Goal: Task Accomplishment & Management: Complete application form

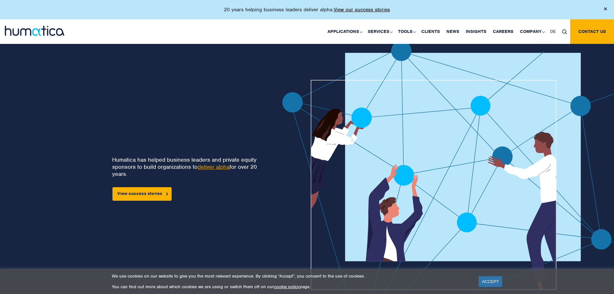
drag, startPoint x: 0, startPoint y: 0, endPoint x: 495, endPoint y: 283, distance: 570.5
click at [496, 283] on link "ACCEPT" at bounding box center [491, 281] width 24 height 11
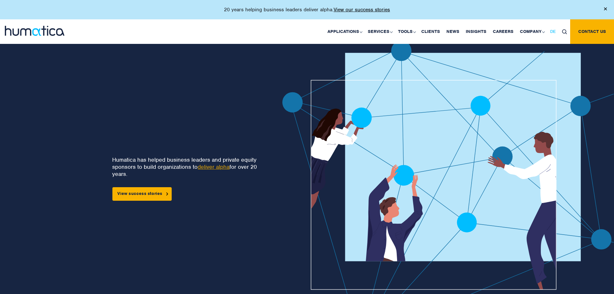
click at [553, 30] on span "DE" at bounding box center [553, 31] width 5 height 5
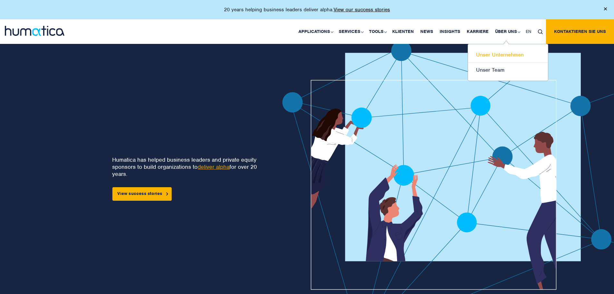
click at [505, 54] on link "Unser Unternehmen" at bounding box center [508, 54] width 80 height 15
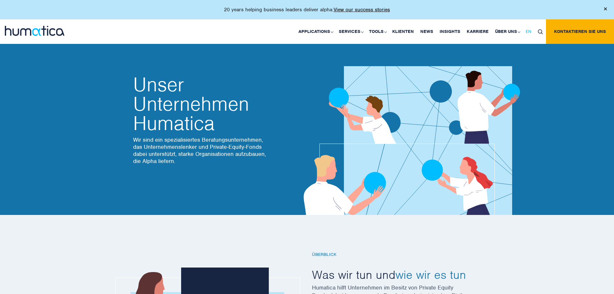
click at [528, 30] on span "EN" at bounding box center [529, 31] width 6 height 5
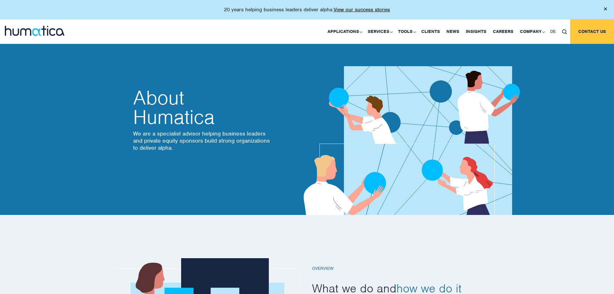
click at [582, 31] on link "Contact us" at bounding box center [593, 31] width 44 height 25
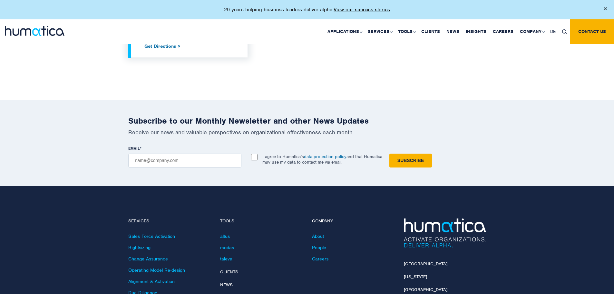
scroll to position [828, 0]
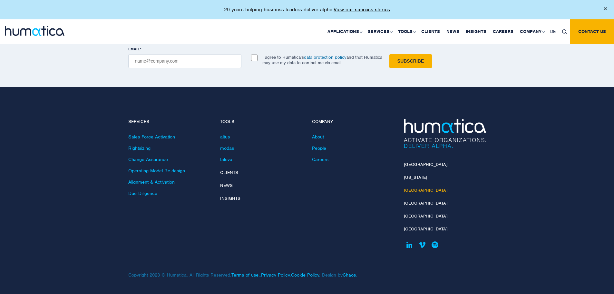
click at [410, 192] on link "[GEOGRAPHIC_DATA]" at bounding box center [426, 189] width 44 height 5
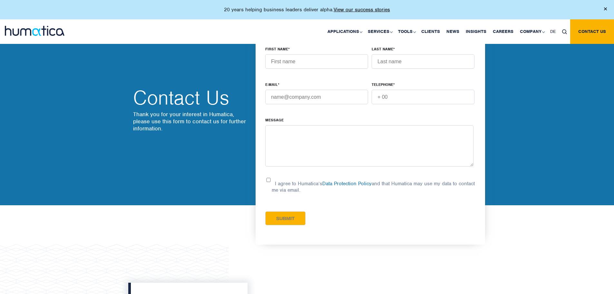
click at [38, 32] on img at bounding box center [35, 31] width 60 height 10
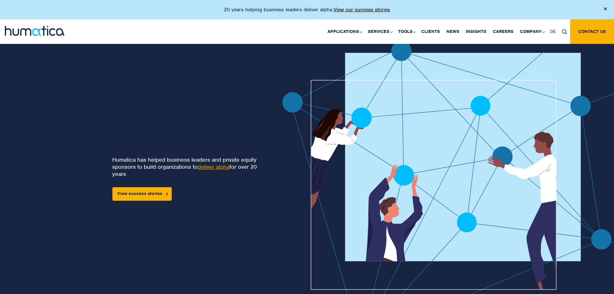
click at [606, 7] on img at bounding box center [605, 8] width 3 height 3
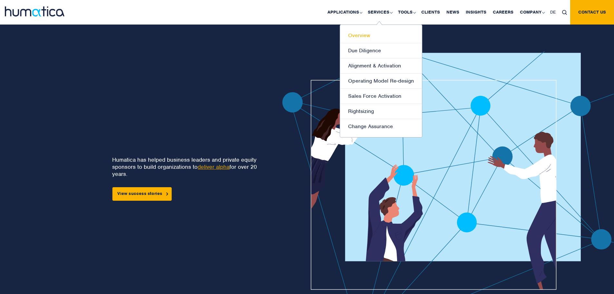
click at [382, 37] on link "Overview" at bounding box center [381, 35] width 82 height 15
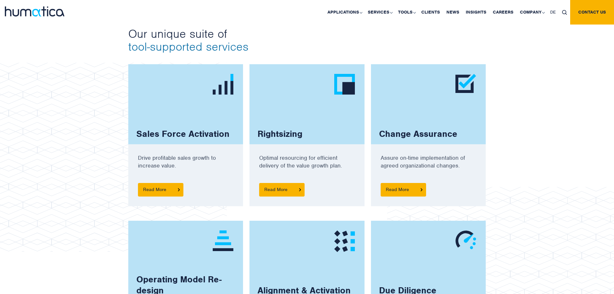
scroll to position [419, 0]
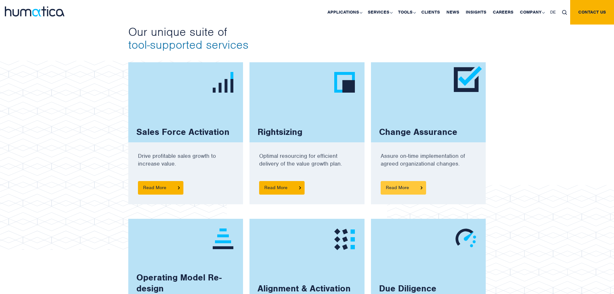
click at [411, 187] on span "Read More" at bounding box center [403, 188] width 45 height 14
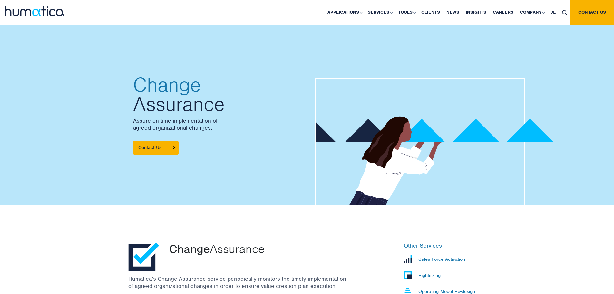
drag, startPoint x: 408, startPoint y: 187, endPoint x: 40, endPoint y: 14, distance: 406.7
click at [40, 14] on img at bounding box center [35, 11] width 60 height 10
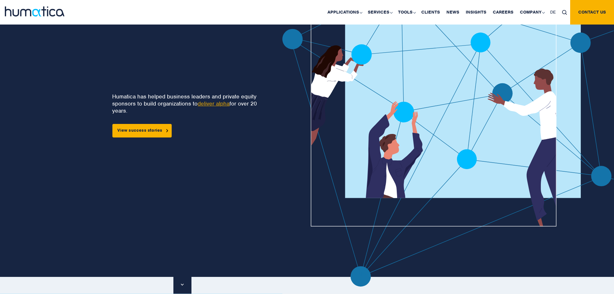
scroll to position [32, 0]
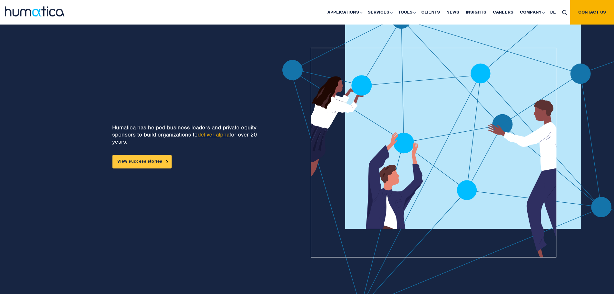
click at [144, 163] on link "View success stories" at bounding box center [141, 162] width 59 height 14
click at [550, 12] on link "DE" at bounding box center [553, 12] width 12 height 25
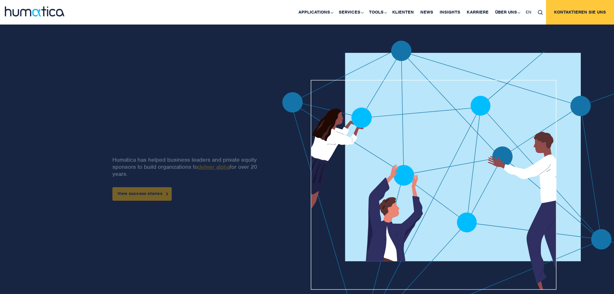
click at [598, 19] on link "Kontaktieren Sie uns" at bounding box center [580, 12] width 68 height 25
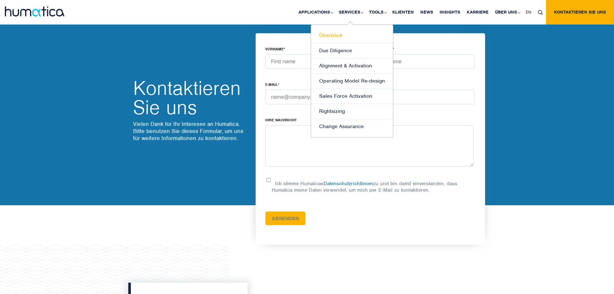
click at [357, 36] on link "Überblick" at bounding box center [352, 35] width 82 height 15
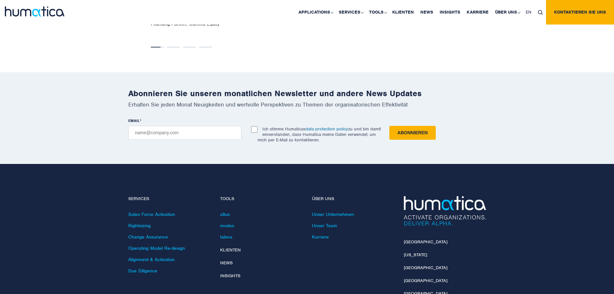
scroll to position [1249, 0]
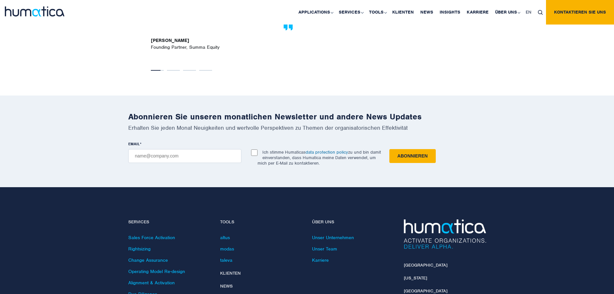
click at [254, 149] on input "Ich stimme Humaticas data protection policy zu und bin damit einverstanden, das…" at bounding box center [254, 152] width 6 height 6
checkbox input "true"
click at [415, 153] on input "submit" at bounding box center [413, 156] width 46 height 14
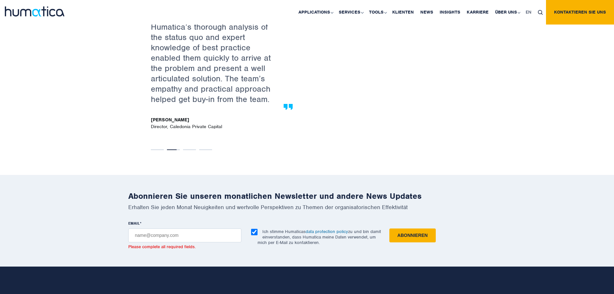
scroll to position [1120, 0]
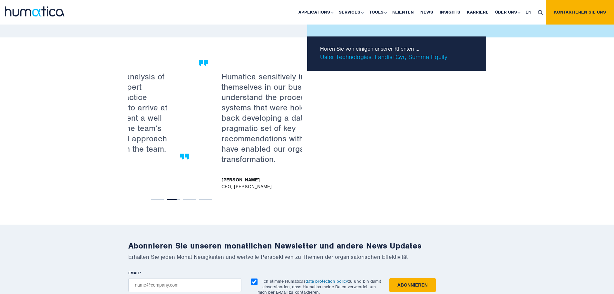
drag, startPoint x: 267, startPoint y: 126, endPoint x: 160, endPoint y: 135, distance: 107.4
click at [160, 135] on p "Humatica’s thorough analysis of the status quo and expert knowledge of best pra…" at bounding box center [110, 112] width 126 height 83
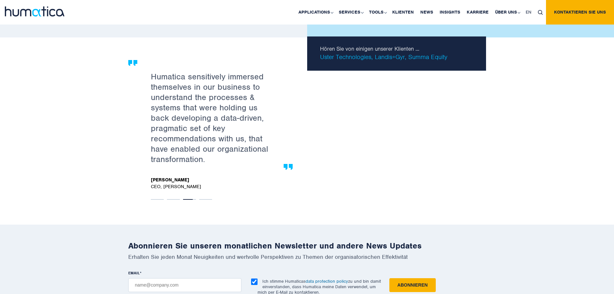
drag, startPoint x: 176, startPoint y: 120, endPoint x: 249, endPoint y: 131, distance: 74.1
click at [227, 127] on p "Humatica sensitively immersed themselves in our business to understand the proc…" at bounding box center [214, 117] width 126 height 93
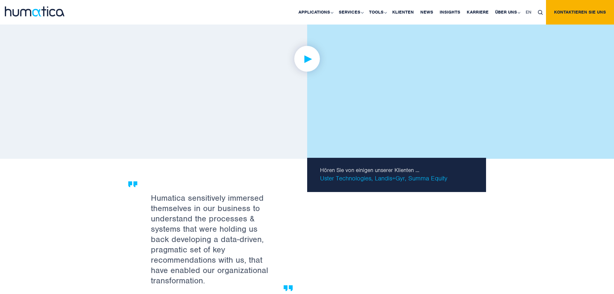
scroll to position [958, 0]
